Goal: Task Accomplishment & Management: Complete application form

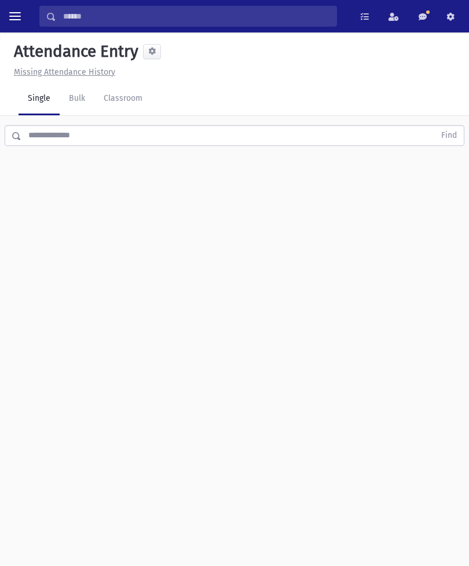
click at [134, 101] on link "Classroom" at bounding box center [122, 99] width 57 height 32
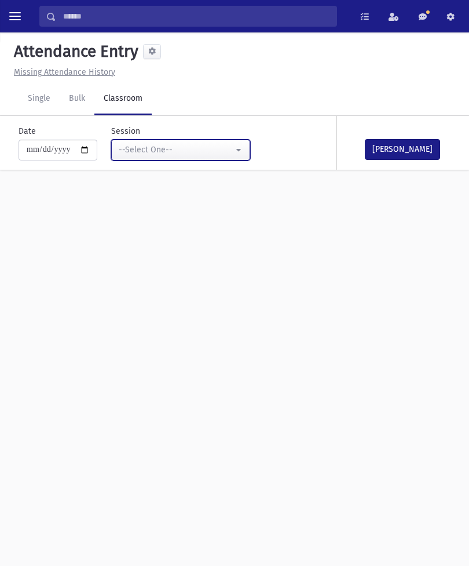
click at [164, 146] on div "--Select One--" at bounding box center [176, 150] width 115 height 12
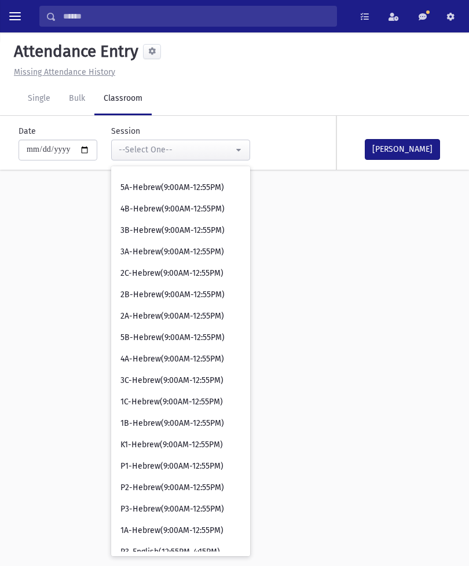
scroll to position [273, 0]
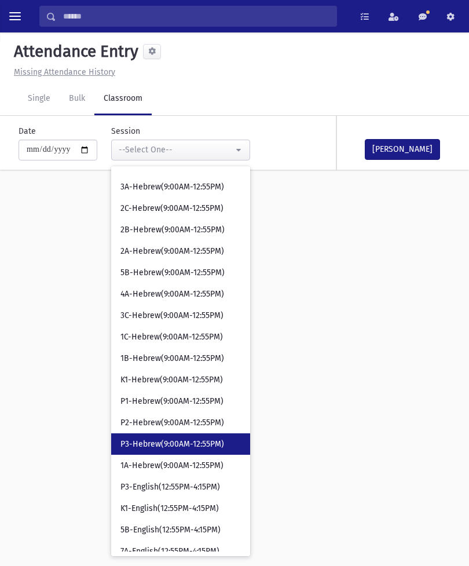
click at [170, 443] on span "P3-Hebrew(9:00AM-12:55PM)" at bounding box center [172, 444] width 104 height 12
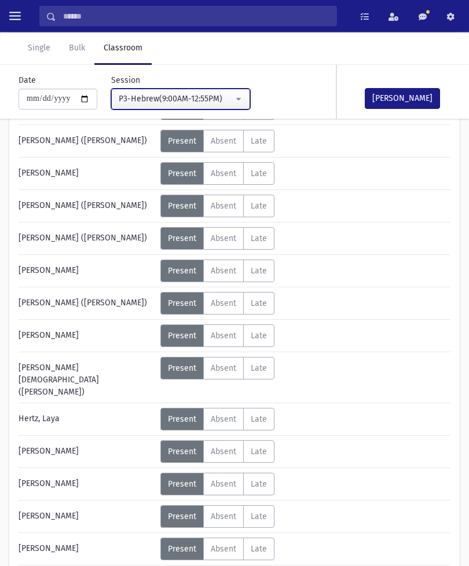
scroll to position [151, 0]
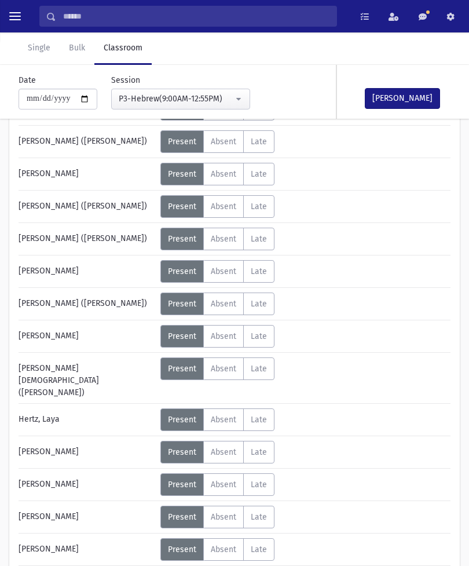
click at [222, 414] on span "Absent" at bounding box center [223, 419] width 25 height 10
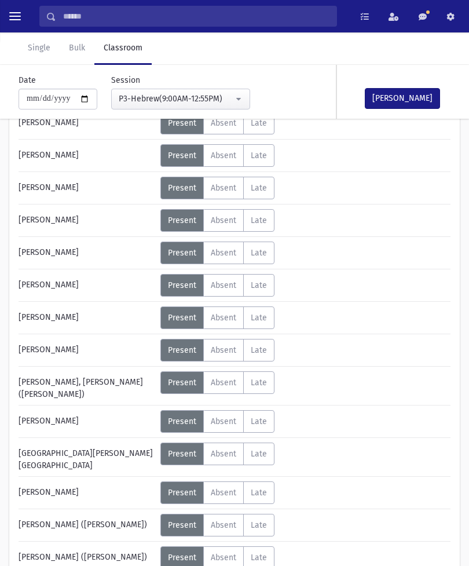
click at [225, 520] on span "Absent" at bounding box center [223, 525] width 25 height 10
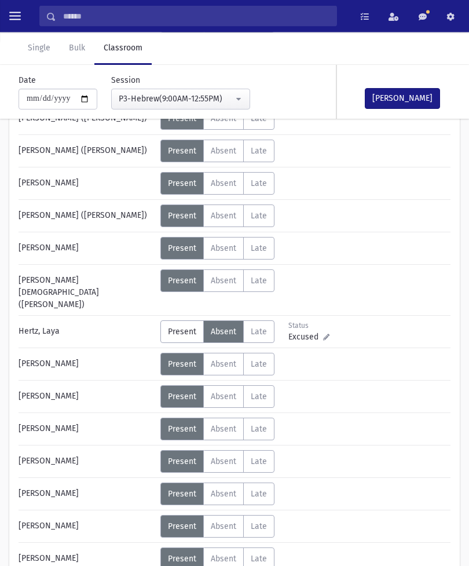
scroll to position [238, 0]
click at [219, 218] on span "Absent" at bounding box center [223, 216] width 25 height 10
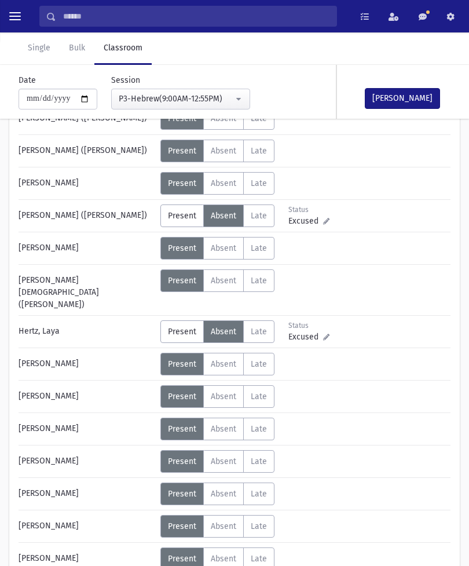
click at [223, 186] on span "Absent" at bounding box center [223, 183] width 25 height 10
click at [181, 217] on span "Present" at bounding box center [182, 216] width 28 height 10
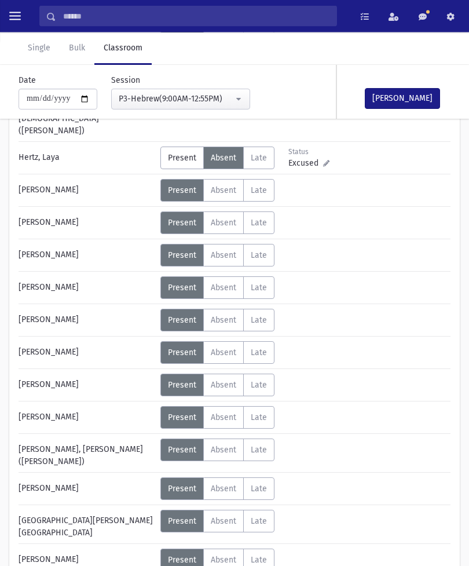
scroll to position [550, 0]
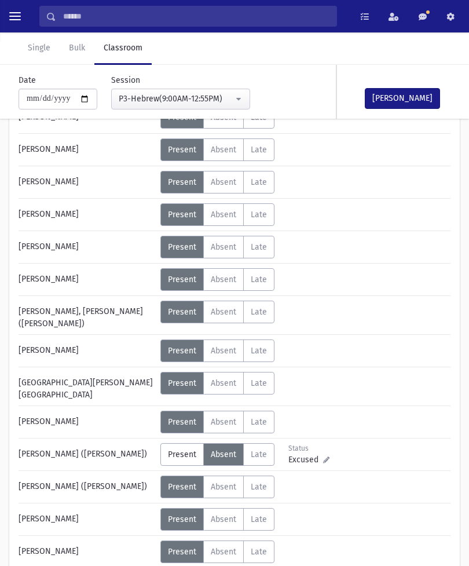
click at [219, 508] on label "Absent A" at bounding box center [223, 519] width 41 height 23
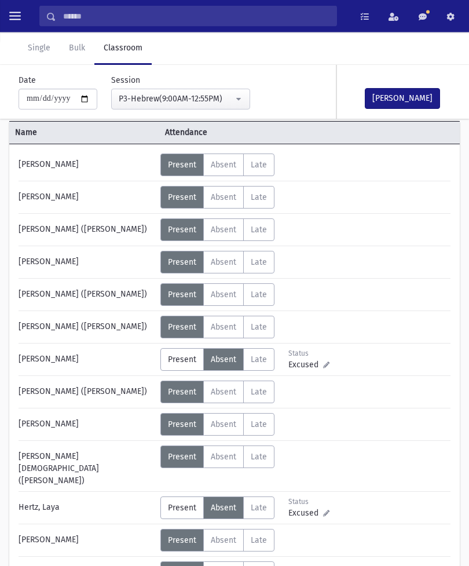
scroll to position [0, 0]
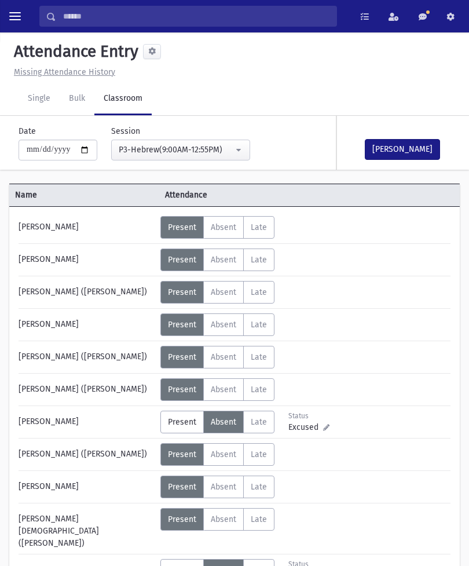
click at [233, 259] on span "Absent" at bounding box center [223, 260] width 25 height 10
click at [411, 144] on button "[PERSON_NAME]" at bounding box center [402, 149] width 75 height 21
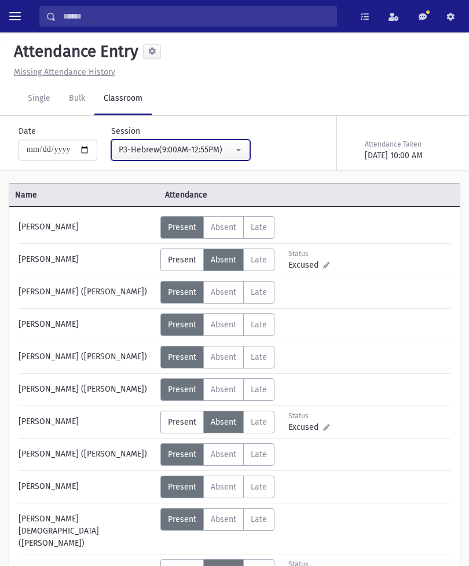
click at [216, 155] on div "P3-Hebrew(9:00AM-12:55PM)" at bounding box center [176, 150] width 115 height 12
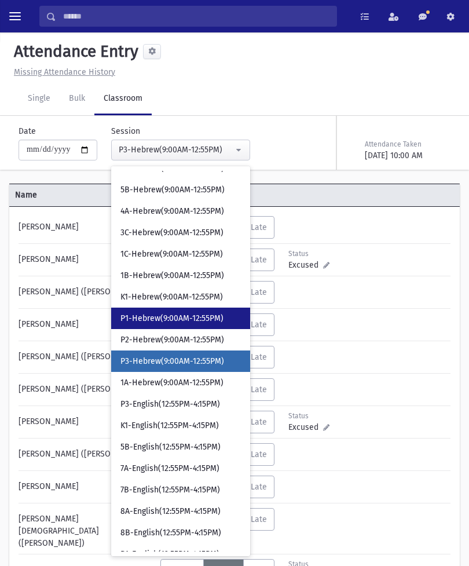
click at [174, 311] on link "P1-Hebrew(9:00AM-12:55PM)" at bounding box center [180, 317] width 139 height 21
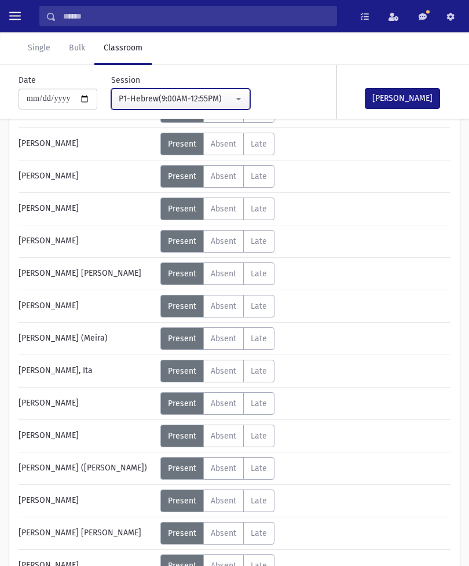
scroll to position [116, 0]
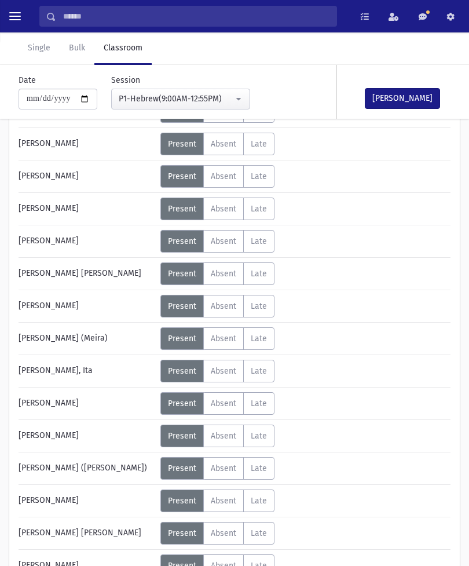
click at [211, 216] on label "Absent A" at bounding box center [223, 208] width 41 height 23
click at [405, 96] on button "[PERSON_NAME]" at bounding box center [402, 98] width 75 height 21
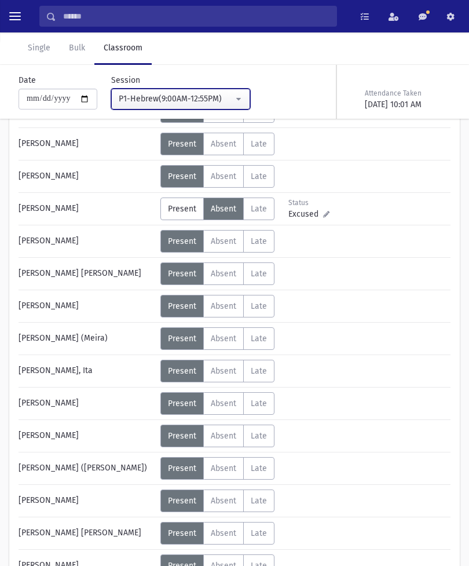
click at [208, 97] on div "P1-Hebrew(9:00AM-12:55PM)" at bounding box center [176, 99] width 115 height 12
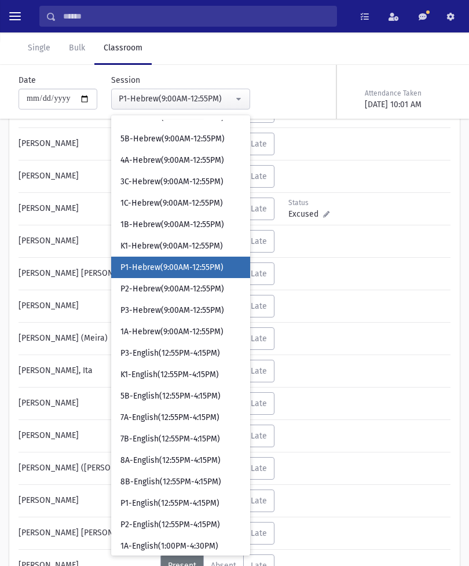
scroll to position [288, 0]
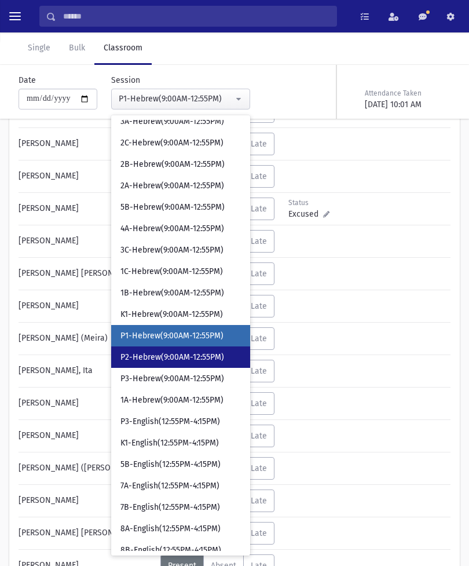
click at [178, 356] on span "P2-Hebrew(9:00AM-12:55PM)" at bounding box center [172, 357] width 104 height 12
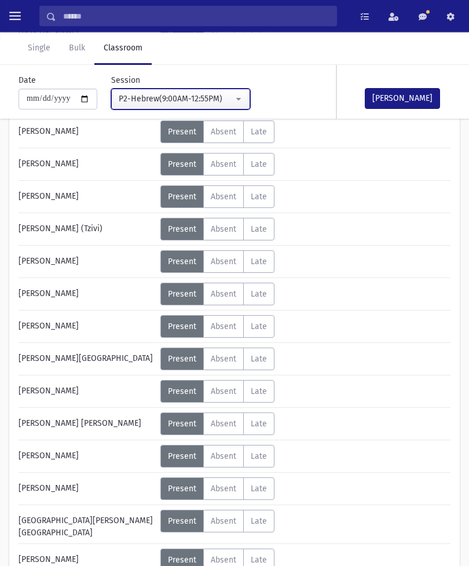
scroll to position [484, 0]
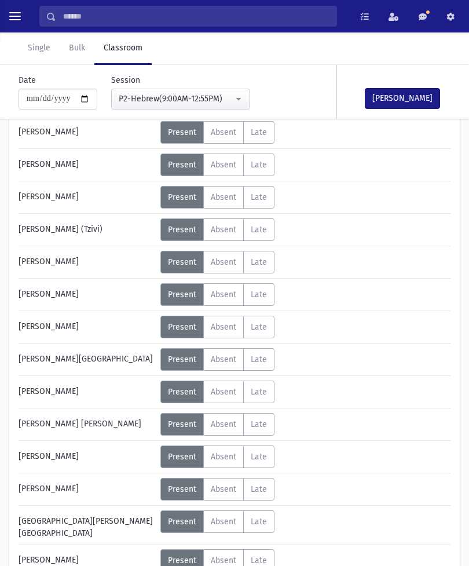
click at [226, 458] on span "Absent" at bounding box center [223, 457] width 25 height 10
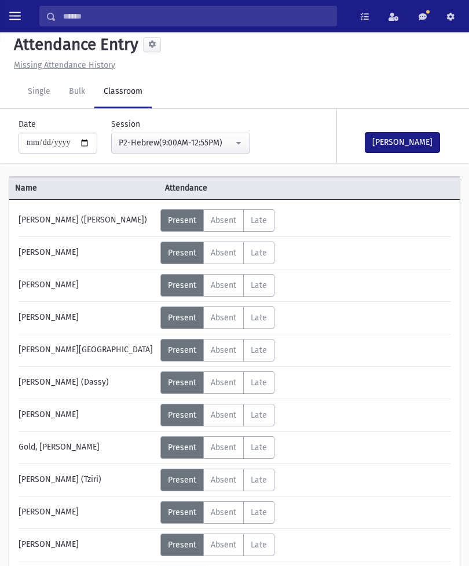
scroll to position [0, 0]
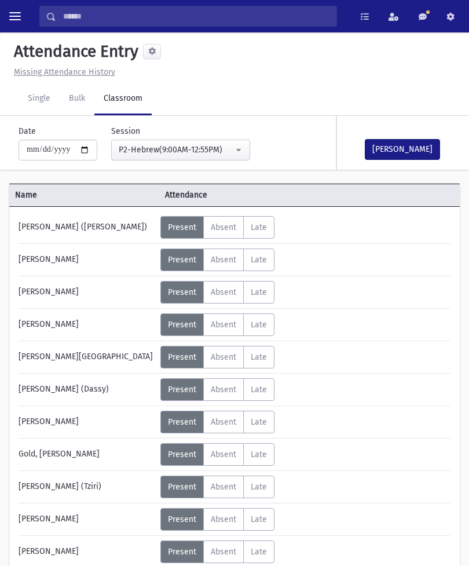
click at [226, 222] on label "Absent A" at bounding box center [223, 227] width 41 height 23
click at [409, 145] on button "[PERSON_NAME]" at bounding box center [402, 149] width 75 height 21
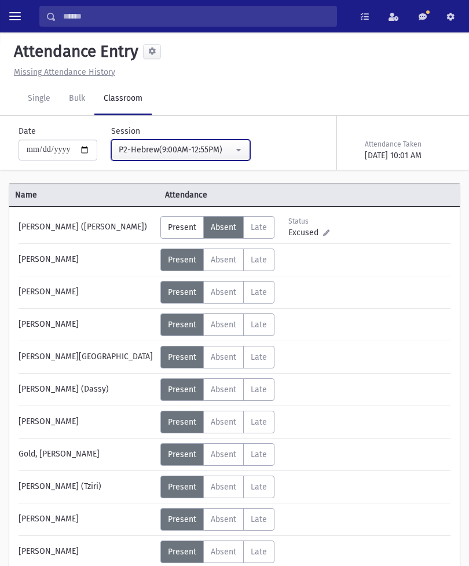
click at [231, 143] on button "P2-Hebrew(9:00AM-12:55PM)" at bounding box center [180, 150] width 139 height 21
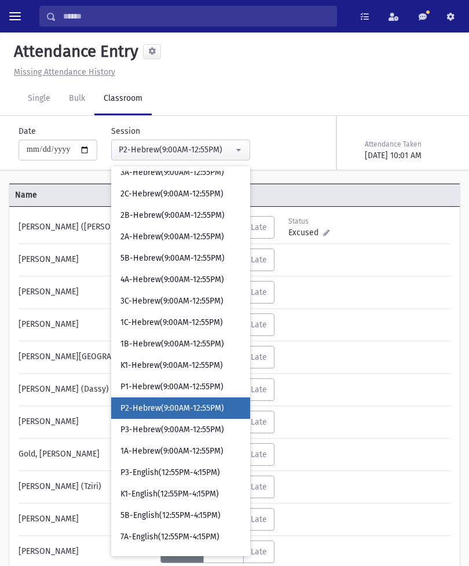
scroll to position [335, 0]
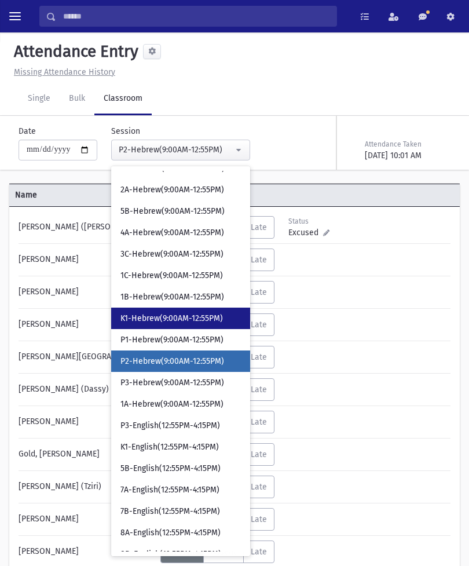
click at [180, 317] on span "K1-Hebrew(9:00AM-12:55PM)" at bounding box center [171, 319] width 102 height 12
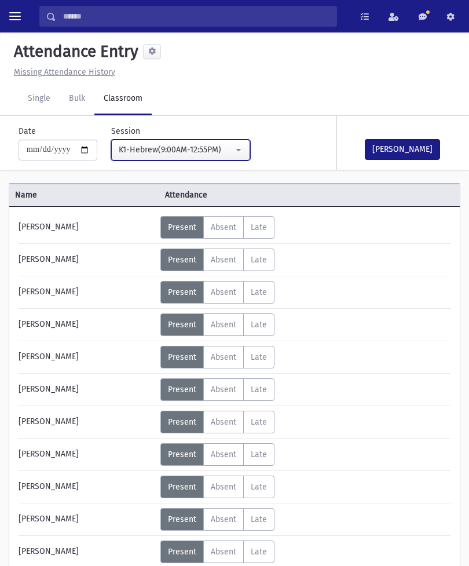
click at [207, 151] on div "K1-Hebrew(9:00AM-12:55PM)" at bounding box center [176, 150] width 115 height 12
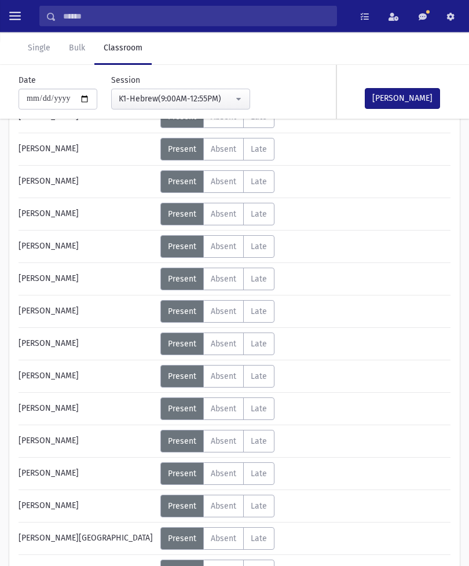
scroll to position [220, 0]
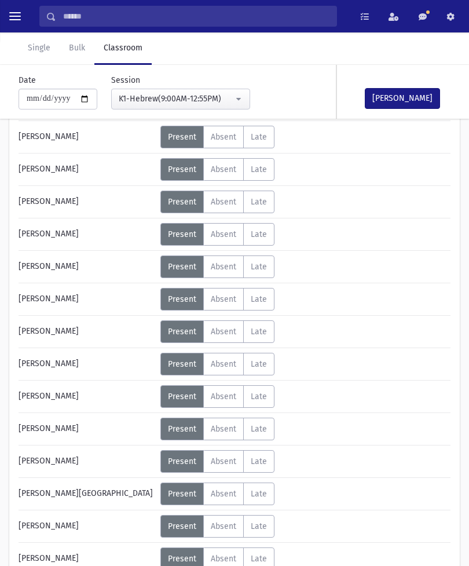
click at [236, 459] on span "Absent" at bounding box center [223, 461] width 25 height 10
click at [224, 166] on span "Absent" at bounding box center [223, 169] width 25 height 10
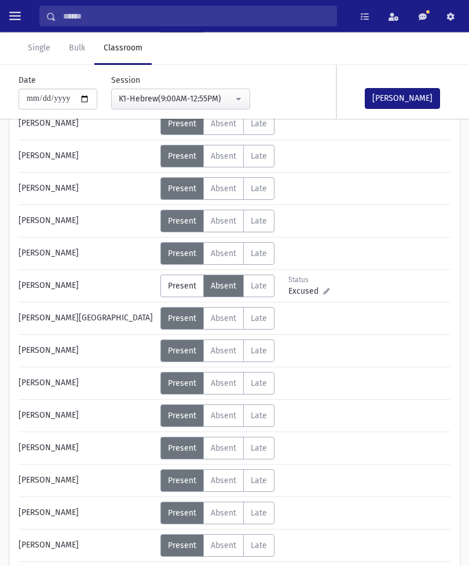
scroll to position [485, 0]
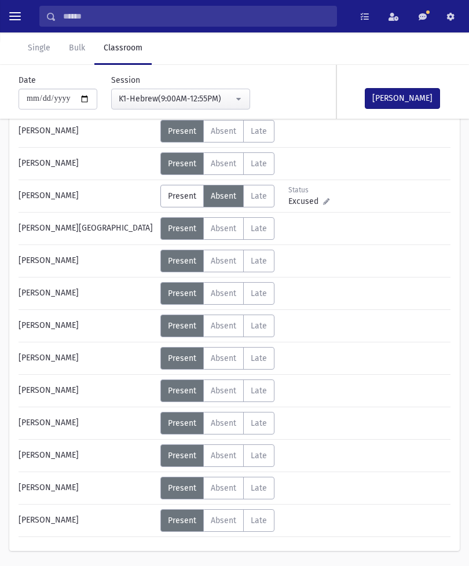
click at [220, 459] on span "Absent" at bounding box center [223, 455] width 25 height 10
click at [397, 100] on button "[PERSON_NAME]" at bounding box center [402, 98] width 75 height 21
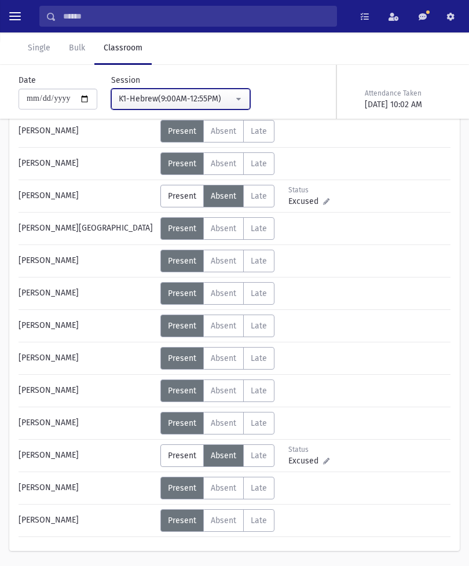
click at [214, 101] on div "K1-Hebrew(9:00AM-12:55PM)" at bounding box center [176, 99] width 115 height 12
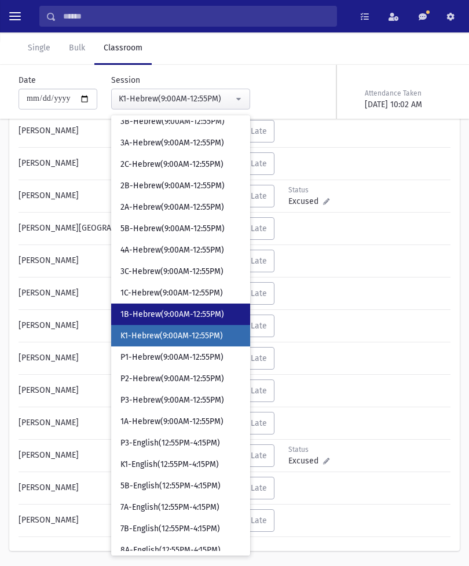
click at [170, 309] on span "1B-Hebrew(9:00AM-12:55PM)" at bounding box center [172, 315] width 104 height 12
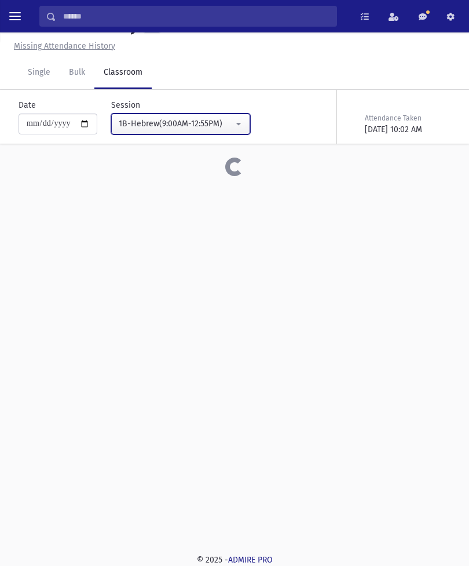
scroll to position [26, 0]
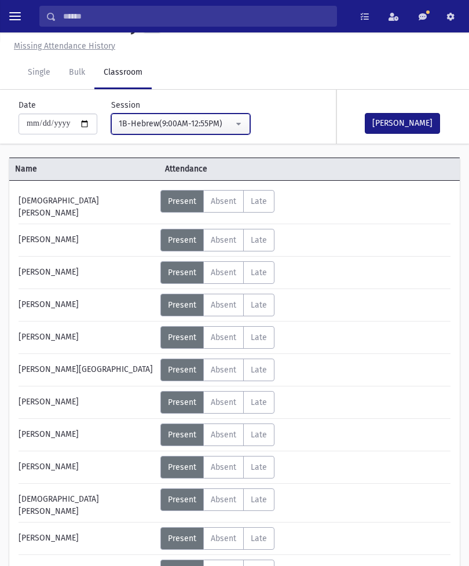
click at [198, 123] on div "1B-Hebrew(9:00AM-12:55PM)" at bounding box center [176, 124] width 115 height 12
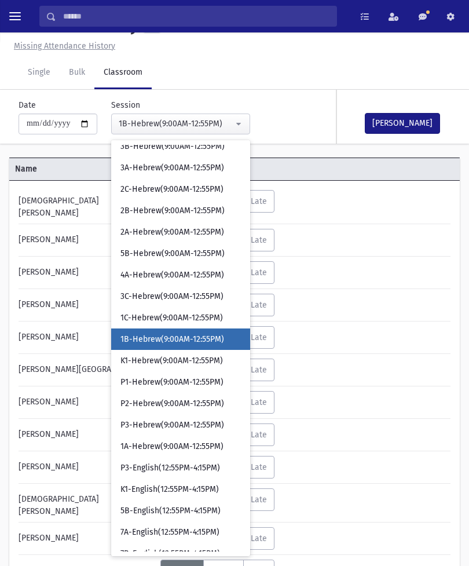
scroll to position [257, 0]
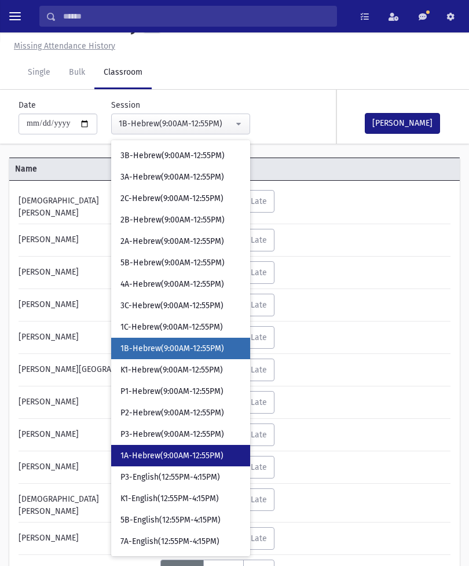
click at [161, 457] on span "1A-Hebrew(9:00AM-12:55PM)" at bounding box center [171, 456] width 103 height 12
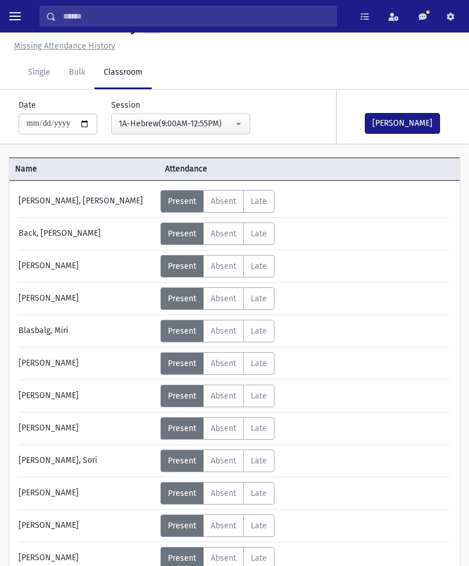
click at [234, 233] on span "Absent" at bounding box center [223, 234] width 25 height 10
click at [416, 119] on button "[PERSON_NAME]" at bounding box center [402, 123] width 75 height 21
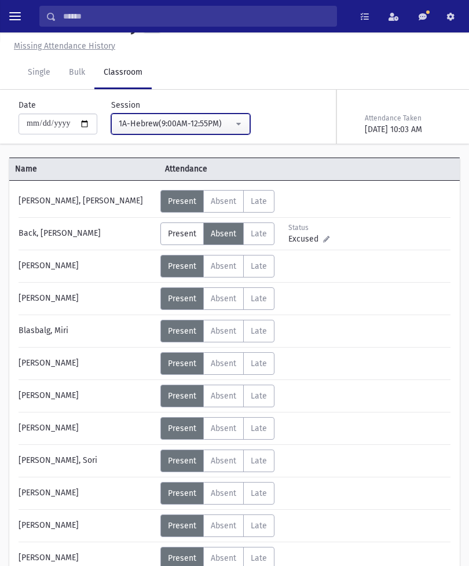
click at [219, 121] on button "1A-Hebrew(9:00AM-12:55PM)" at bounding box center [180, 123] width 139 height 21
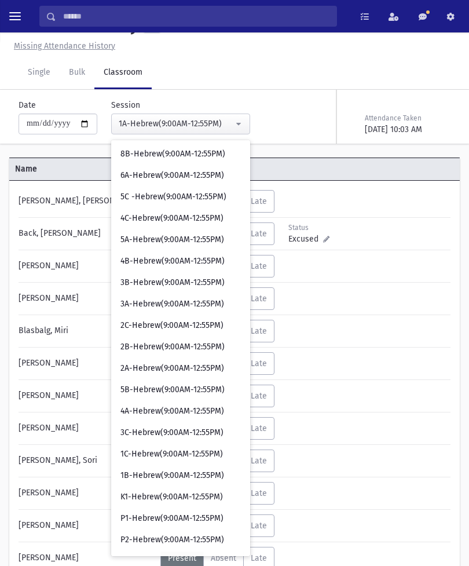
scroll to position [130, 0]
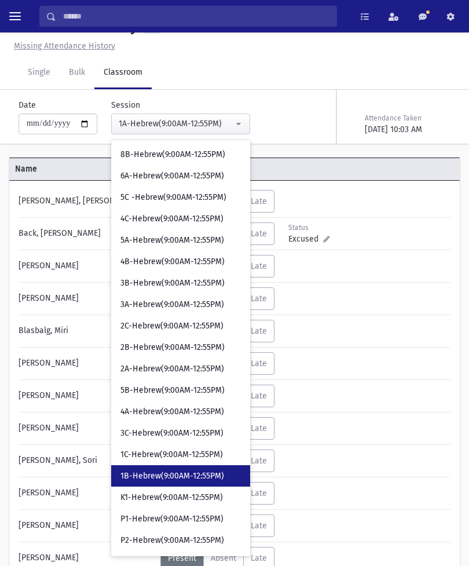
click at [171, 468] on link "1B-Hebrew(9:00AM-12:55PM)" at bounding box center [180, 475] width 139 height 21
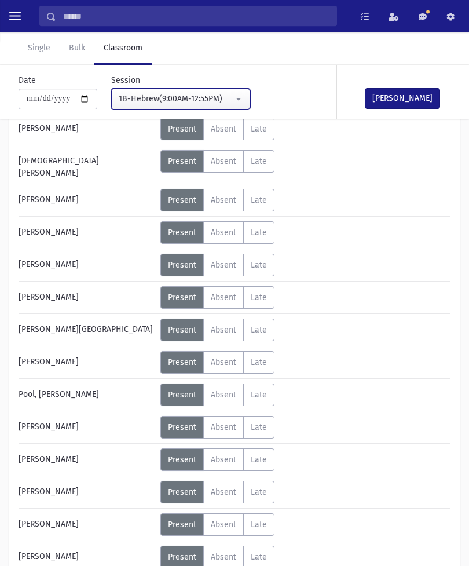
scroll to position [364, 0]
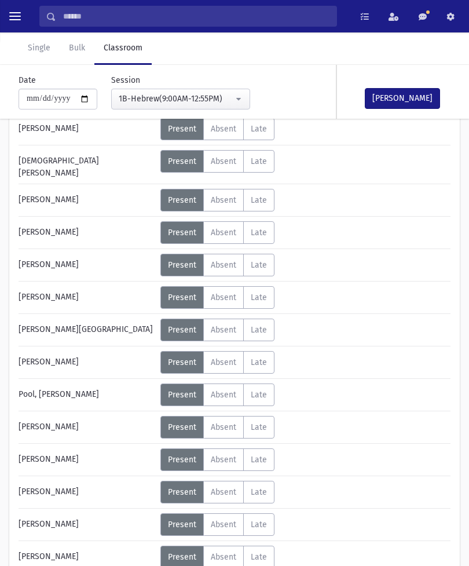
click at [223, 552] on span "Absent" at bounding box center [223, 557] width 25 height 10
click at [408, 90] on button "[PERSON_NAME]" at bounding box center [402, 98] width 75 height 21
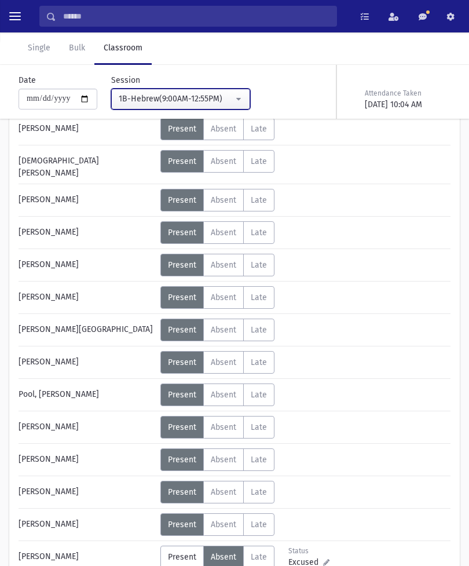
click at [207, 98] on div "1B-Hebrew(9:00AM-12:55PM)" at bounding box center [176, 99] width 115 height 12
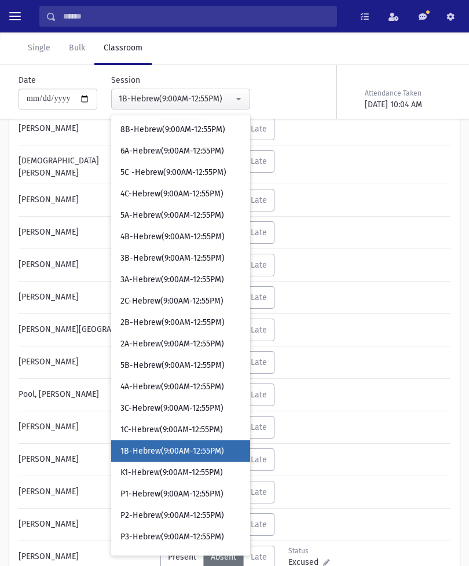
scroll to position [245, 0]
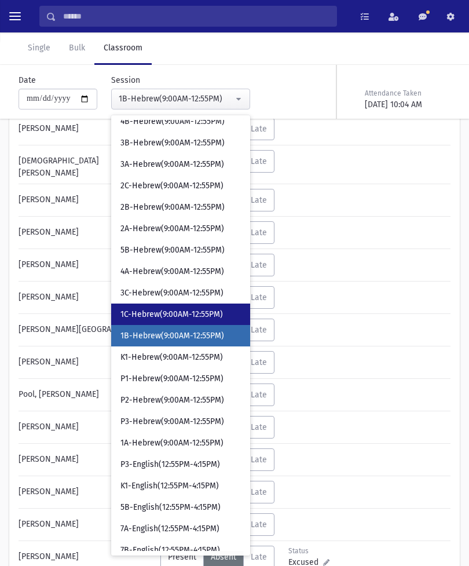
click at [166, 314] on span "1C-Hebrew(9:00AM-12:55PM)" at bounding box center [171, 315] width 102 height 12
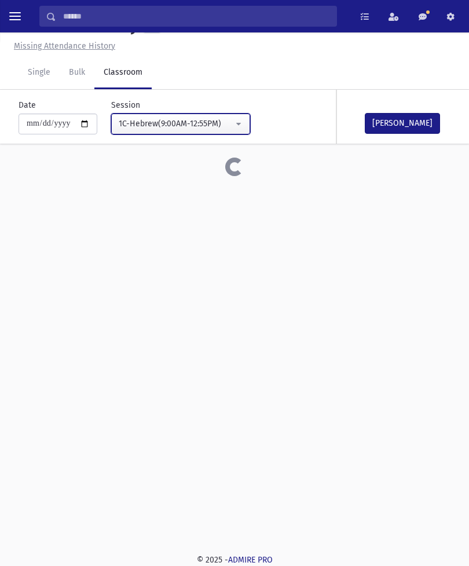
scroll to position [26, 0]
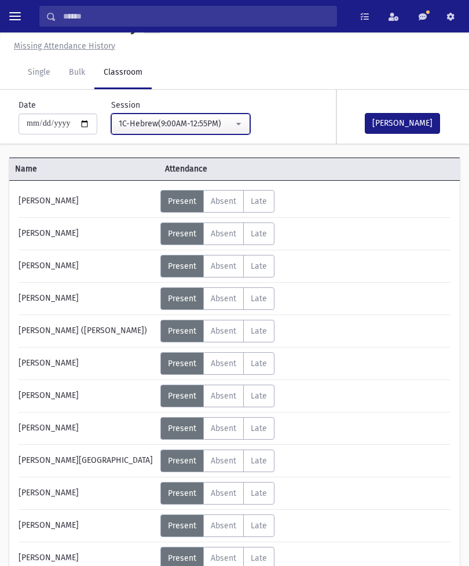
click at [214, 122] on div "1C-Hebrew(9:00AM-12:55PM)" at bounding box center [176, 124] width 115 height 12
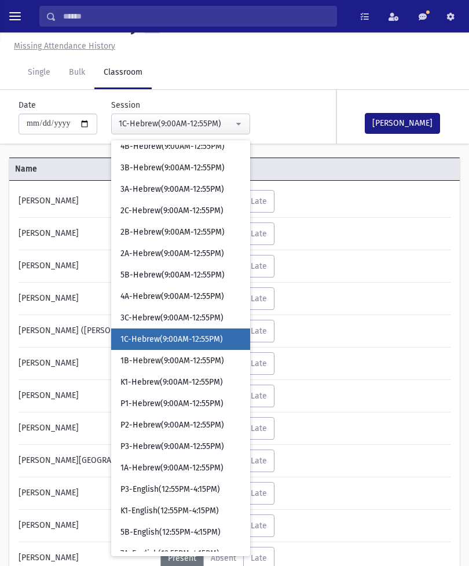
scroll to position [236, 0]
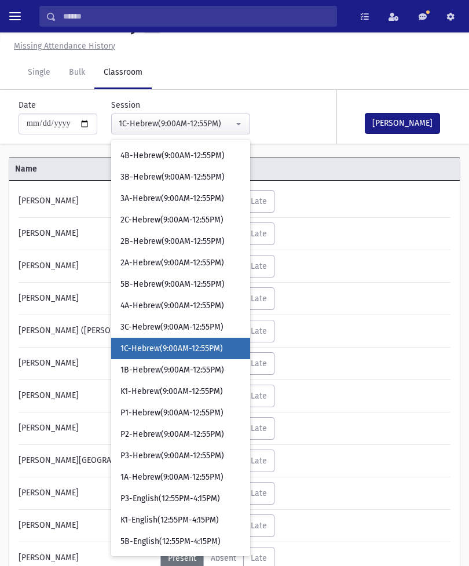
click at [391, 329] on div "Status Excused Admin: Present P Absent A L" at bounding box center [304, 331] width 288 height 23
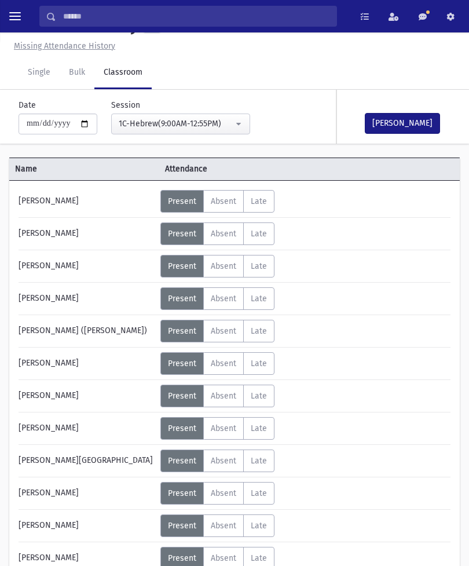
click at [223, 467] on label "Absent A" at bounding box center [223, 460] width 41 height 23
click at [403, 121] on button "[PERSON_NAME]" at bounding box center [402, 123] width 75 height 21
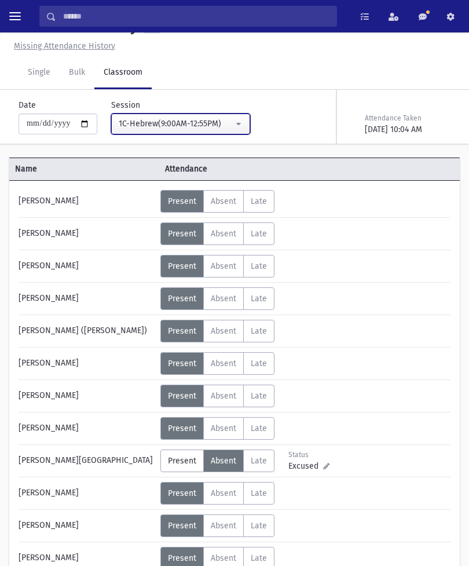
click at [202, 116] on button "1C-Hebrew(9:00AM-12:55PM)" at bounding box center [180, 123] width 139 height 21
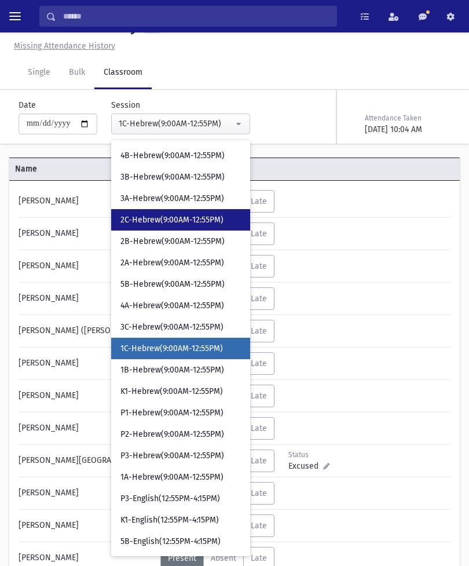
click at [182, 212] on link "2C-Hebrew(9:00AM-12:55PM)" at bounding box center [180, 219] width 139 height 21
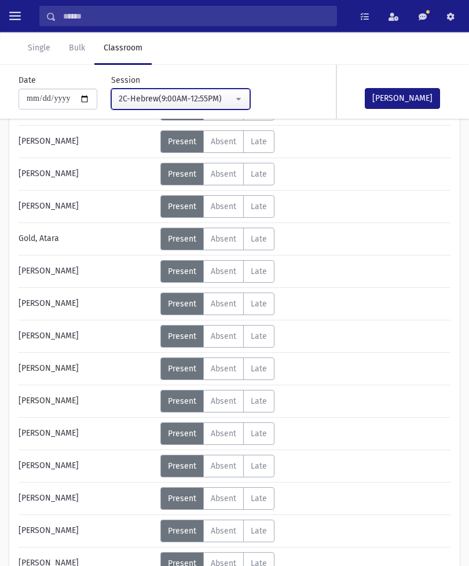
scroll to position [151, 0]
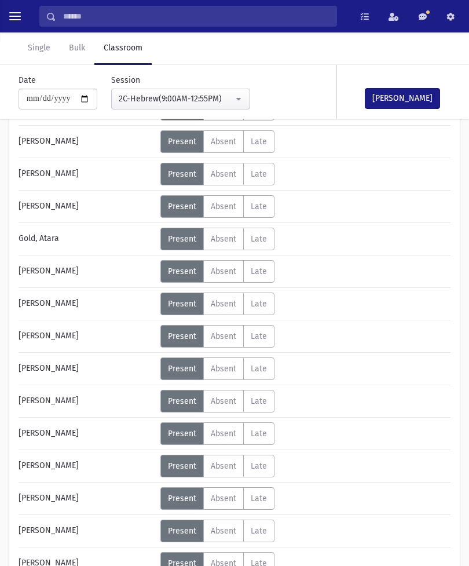
click at [230, 205] on span "Absent" at bounding box center [223, 206] width 25 height 10
click at [402, 100] on button "[PERSON_NAME]" at bounding box center [402, 98] width 75 height 21
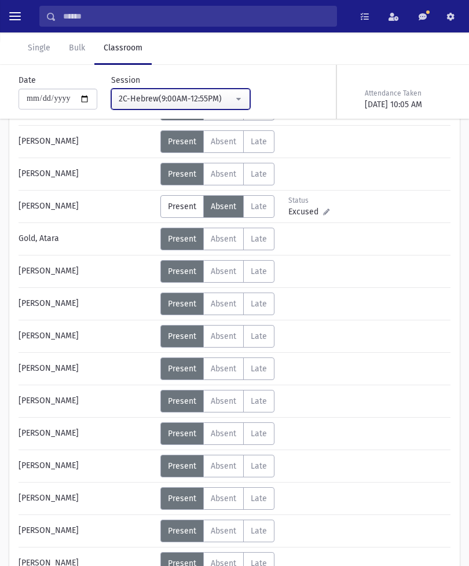
click at [215, 105] on div "2C-Hebrew(9:00AM-12:55PM)" at bounding box center [176, 99] width 115 height 13
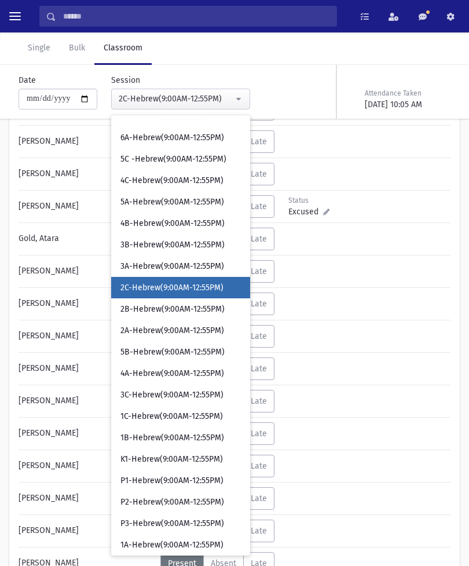
scroll to position [142, 0]
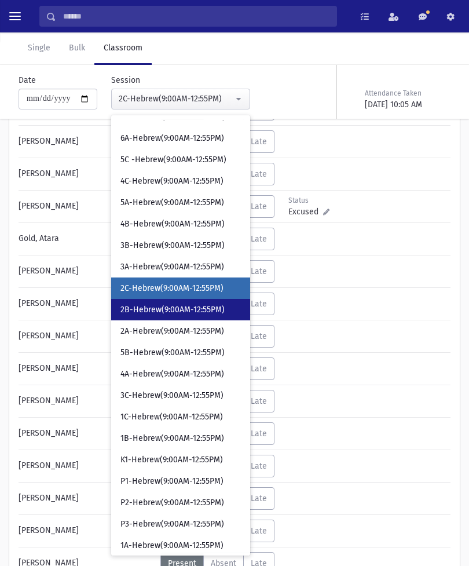
click at [168, 309] on span "2B-Hebrew(9:00AM-12:55PM)" at bounding box center [172, 310] width 104 height 12
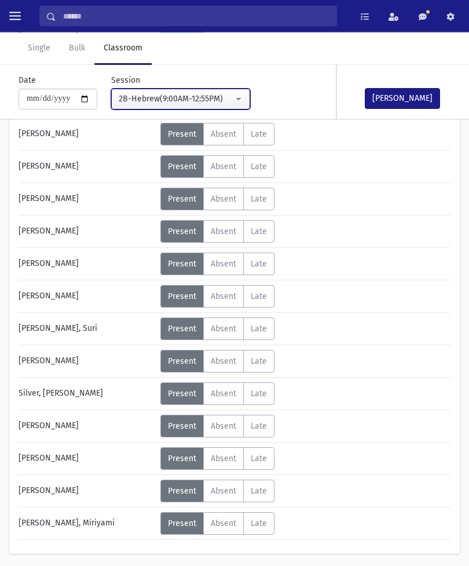
scroll to position [485, 0]
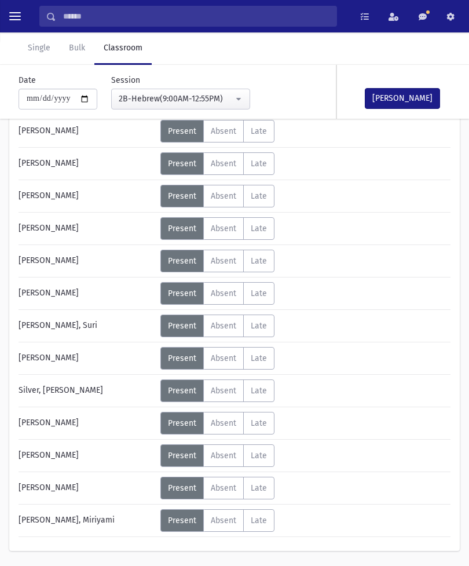
click at [226, 515] on label "Absent A" at bounding box center [223, 520] width 41 height 23
click at [395, 96] on button "[PERSON_NAME]" at bounding box center [402, 98] width 75 height 21
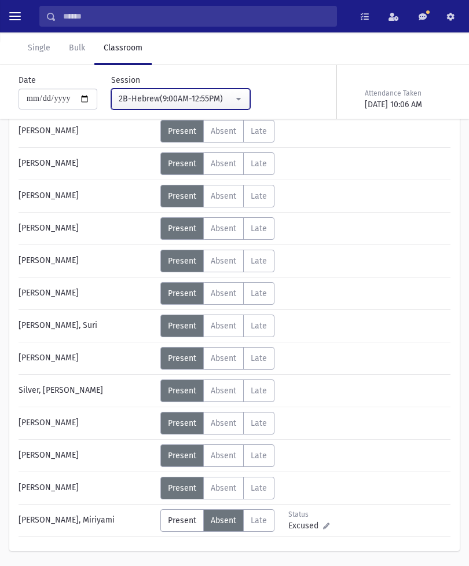
click at [204, 99] on div "2B-Hebrew(9:00AM-12:55PM)" at bounding box center [176, 99] width 115 height 12
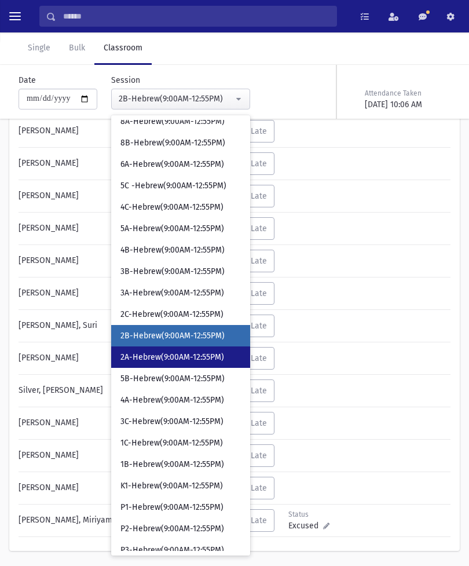
click at [177, 354] on span "2A-Hebrew(9:00AM-12:55PM)" at bounding box center [172, 357] width 104 height 12
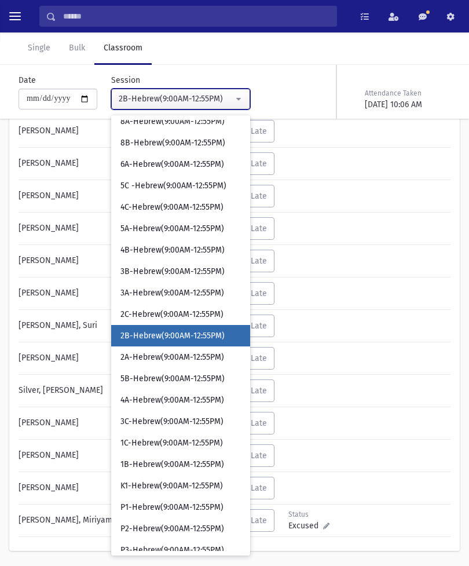
select select "****"
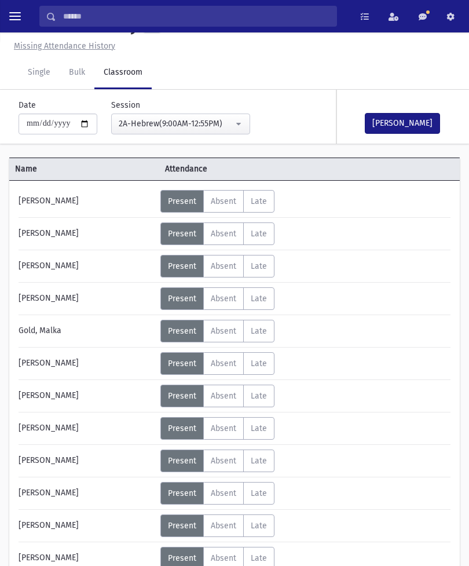
click at [235, 236] on span "Absent" at bounding box center [223, 234] width 25 height 10
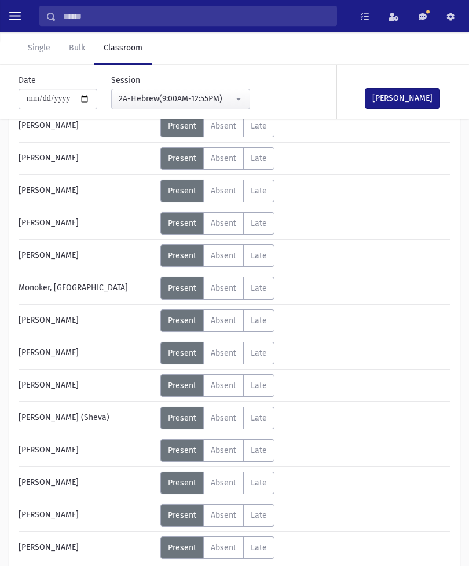
scroll to position [361, 0]
click at [226, 391] on label "Absent A" at bounding box center [223, 385] width 41 height 23
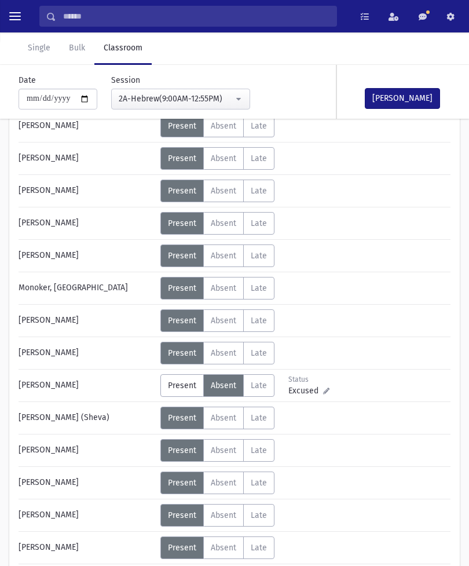
click at [399, 107] on button "[PERSON_NAME]" at bounding box center [402, 98] width 75 height 21
